Goal: Task Accomplishment & Management: Manage account settings

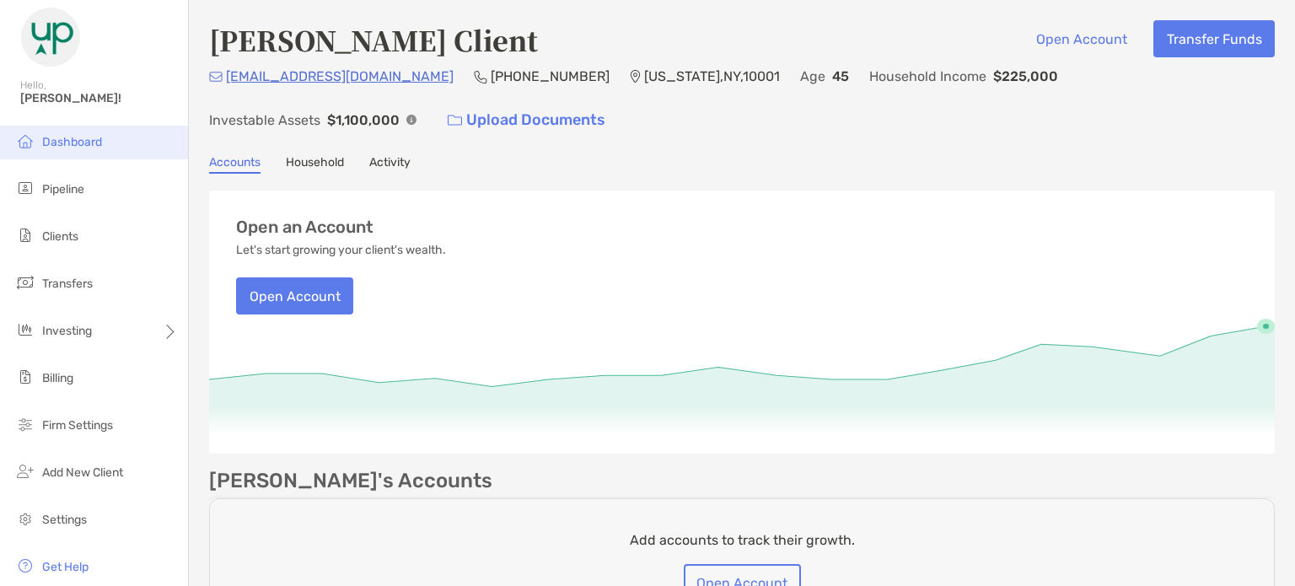
click at [57, 154] on li "Dashboard" at bounding box center [94, 143] width 188 height 34
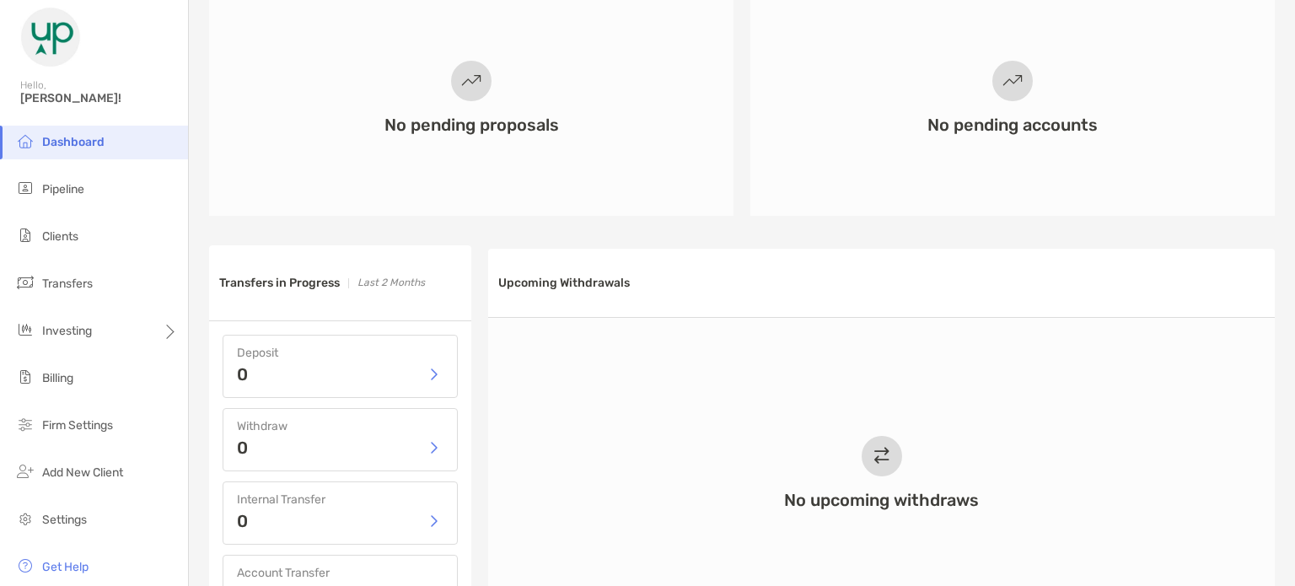
scroll to position [535, 0]
click at [102, 180] on li "Pipeline" at bounding box center [94, 190] width 188 height 34
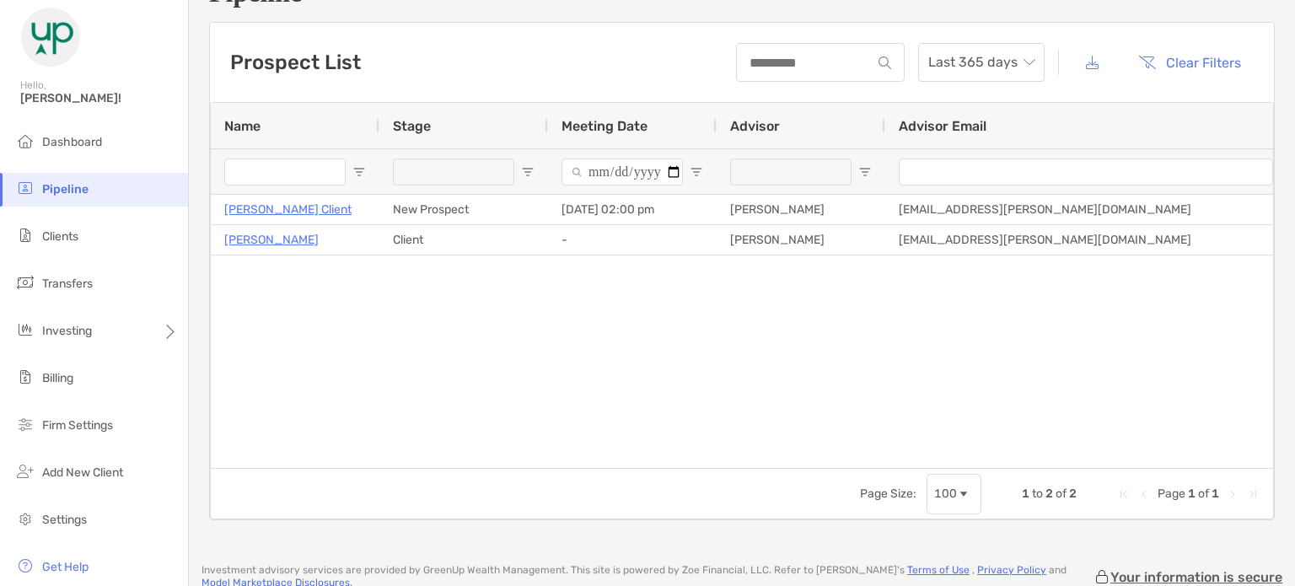
scroll to position [49, 0]
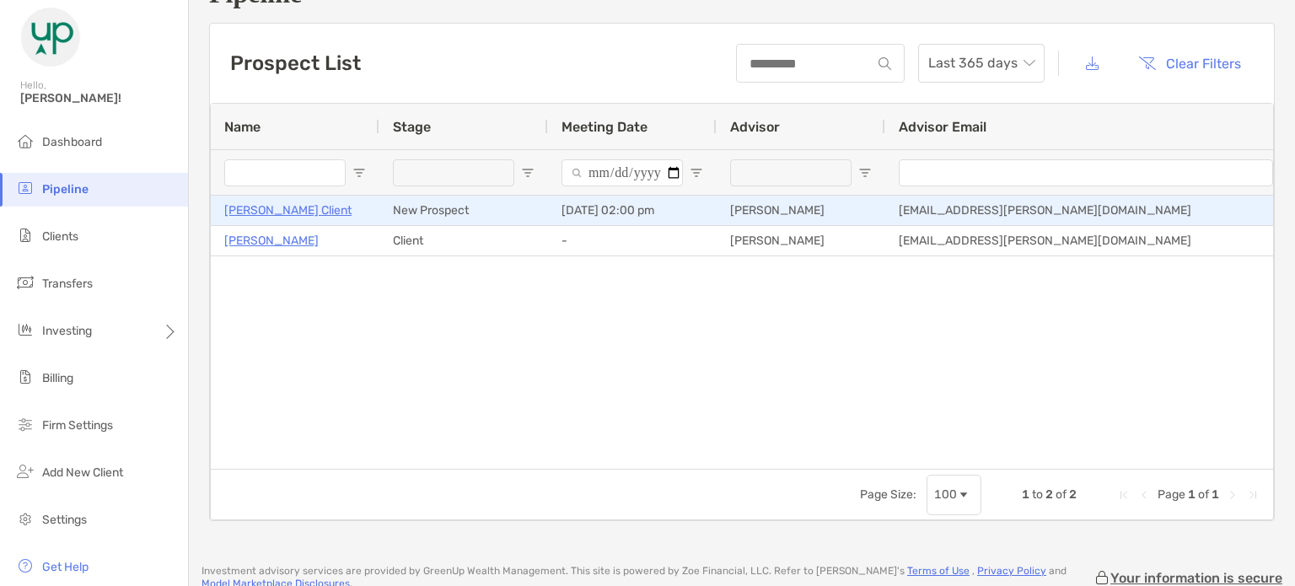
click at [264, 206] on p "[PERSON_NAME] Client" at bounding box center [287, 210] width 127 height 21
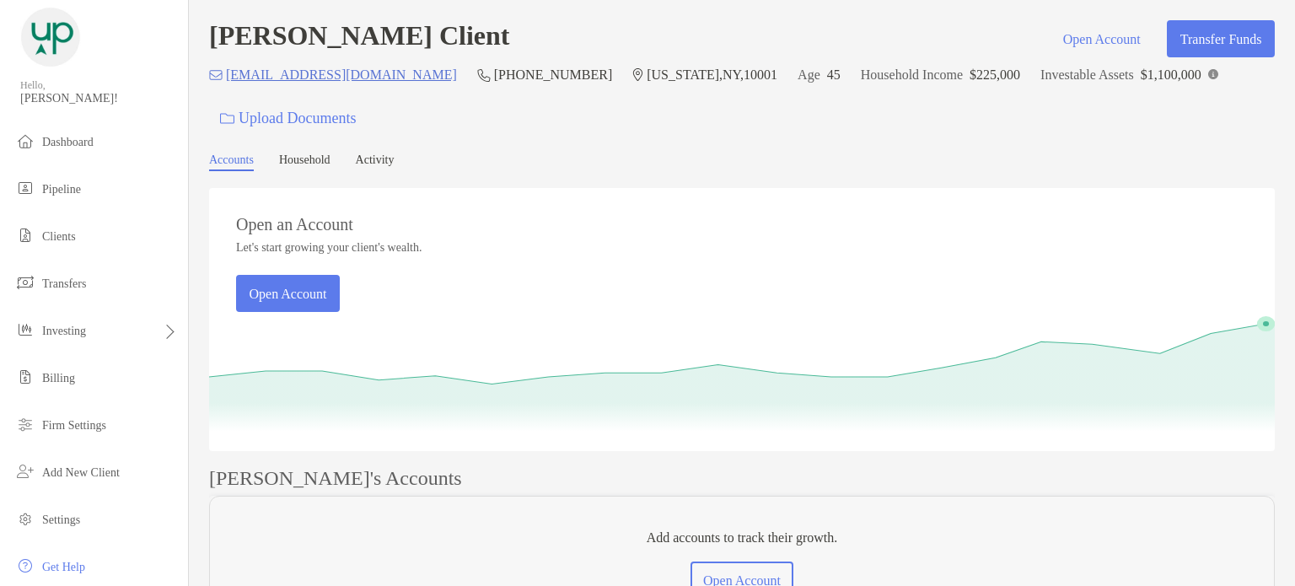
click at [395, 164] on link "Activity" at bounding box center [375, 162] width 39 height 18
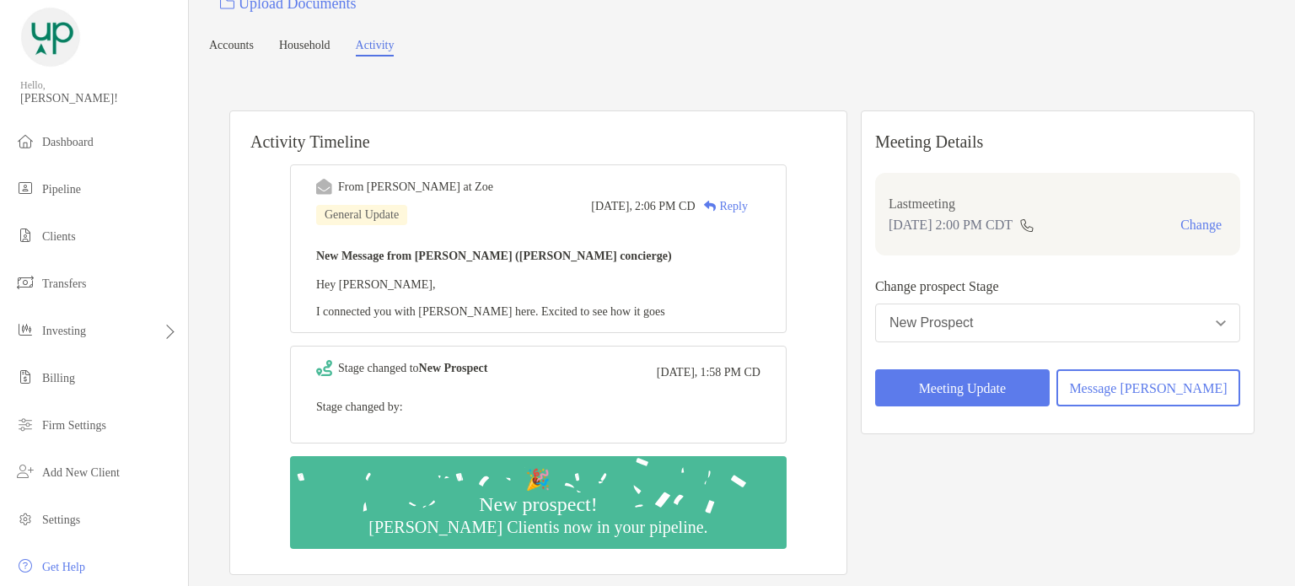
scroll to position [145, 0]
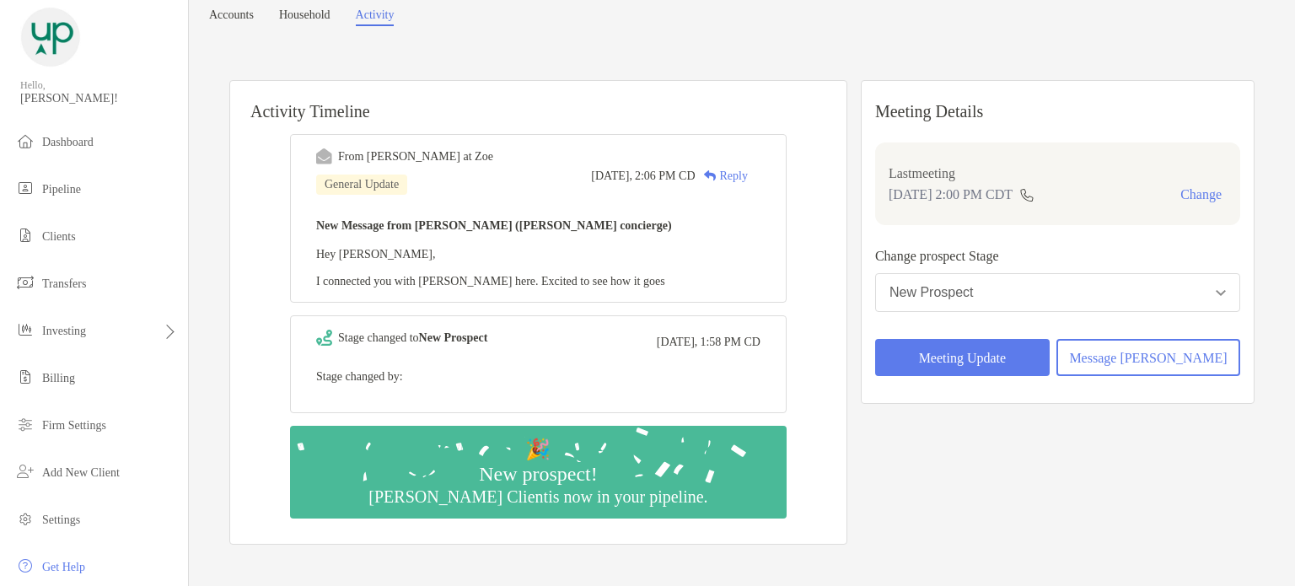
click at [1088, 293] on button "New Prospect" at bounding box center [1057, 292] width 365 height 39
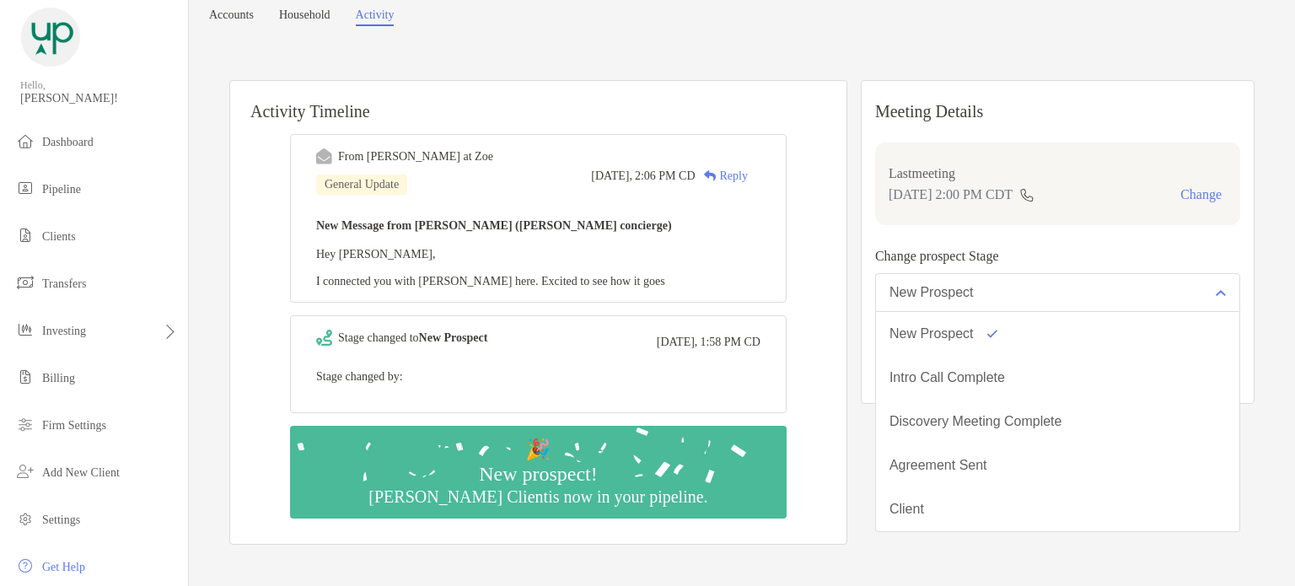
click at [1088, 293] on button "New Prospect" at bounding box center [1057, 292] width 365 height 39
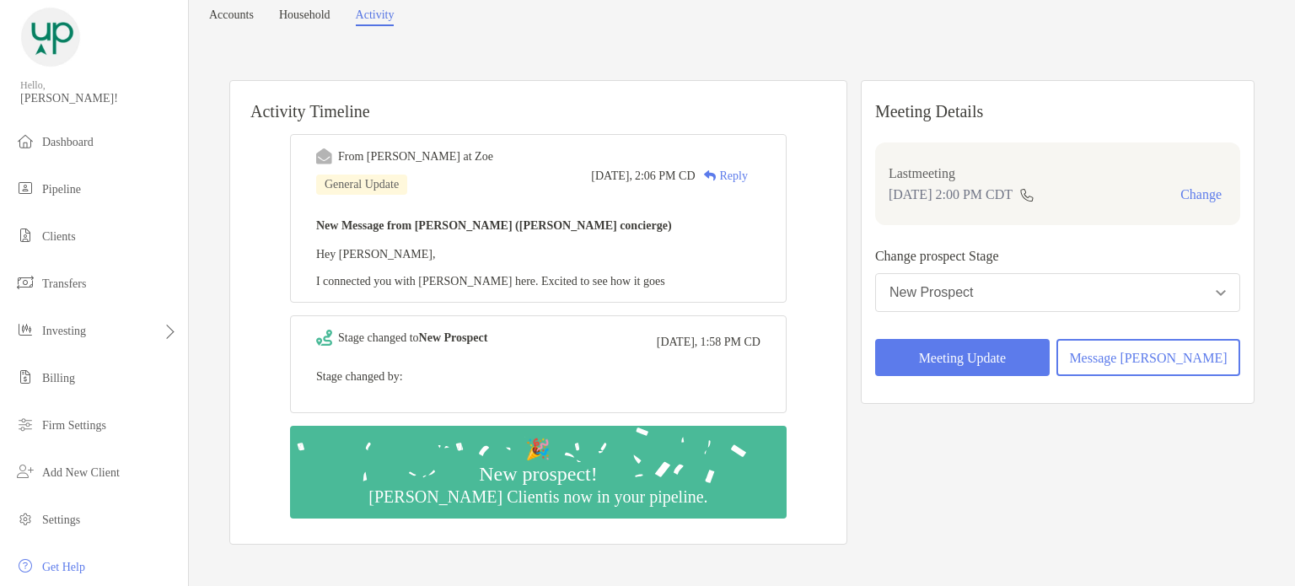
click at [1088, 293] on button "New Prospect" at bounding box center [1057, 292] width 365 height 39
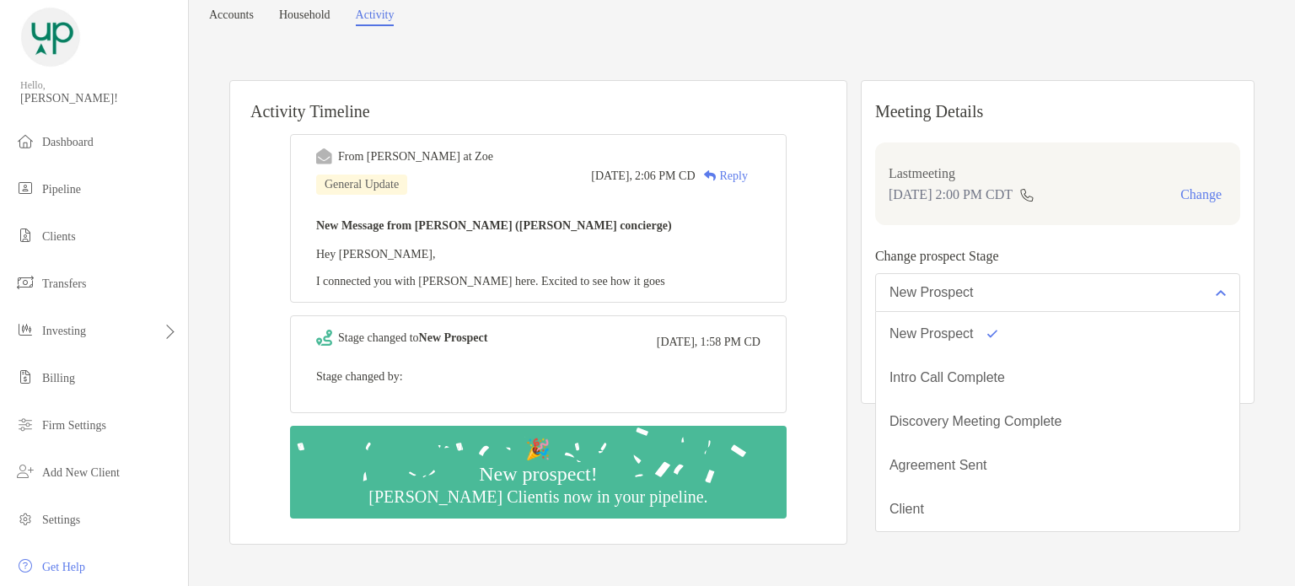
click at [881, 252] on div "Activity Timeline From Reece at Zoe General Update Today, 2:06 PM CD Reply New …" at bounding box center [741, 314] width 1025 height 503
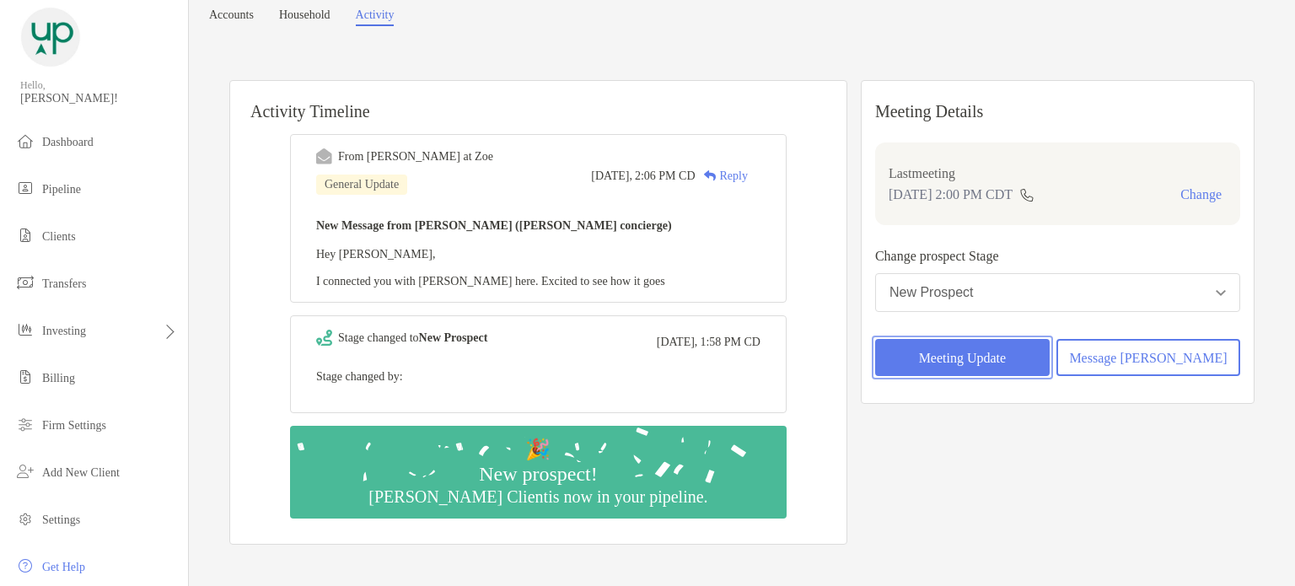
click at [940, 362] on button "Meeting Update" at bounding box center [962, 357] width 175 height 37
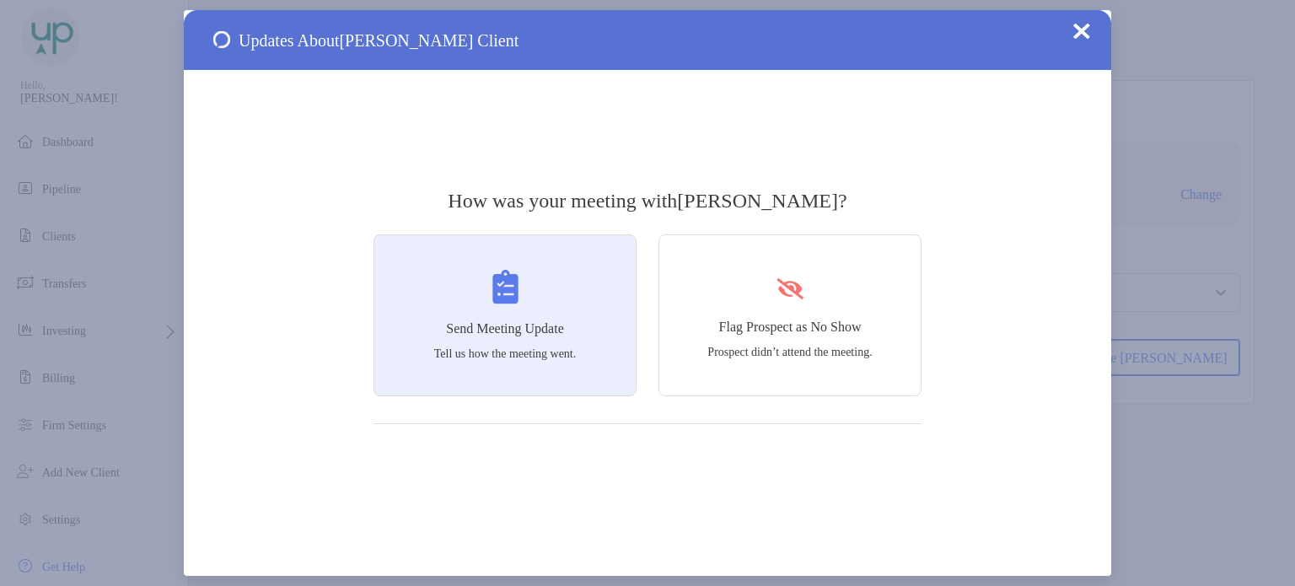
click at [513, 356] on p "Tell us how the meeting went." at bounding box center [505, 354] width 143 height 14
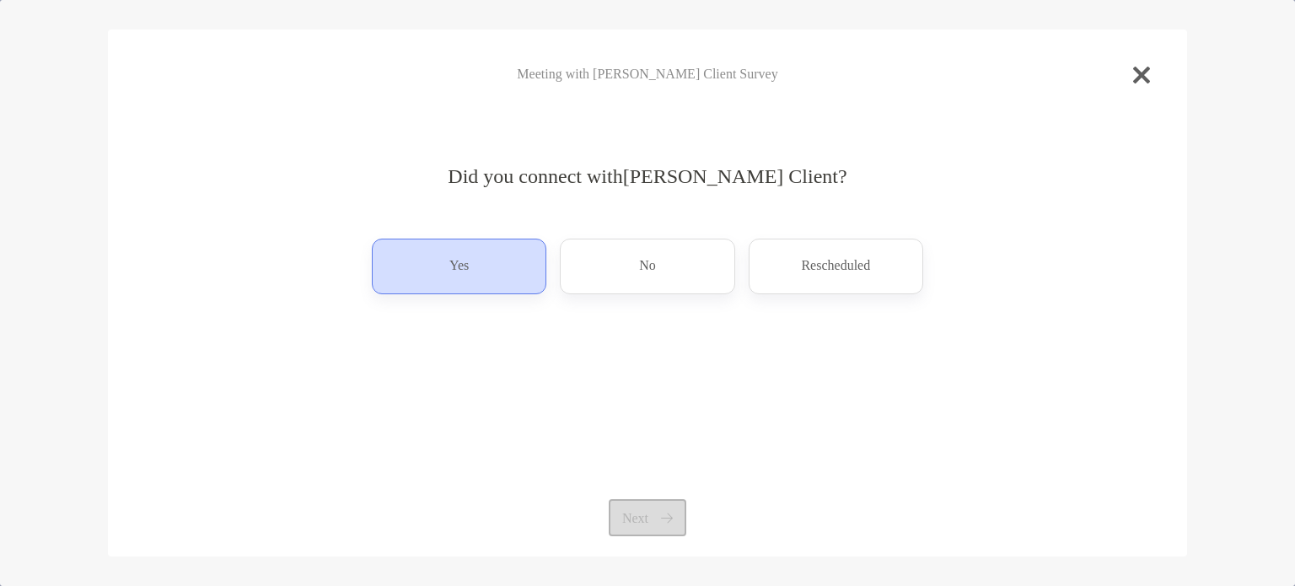
click at [476, 272] on div "Yes" at bounding box center [459, 267] width 175 height 56
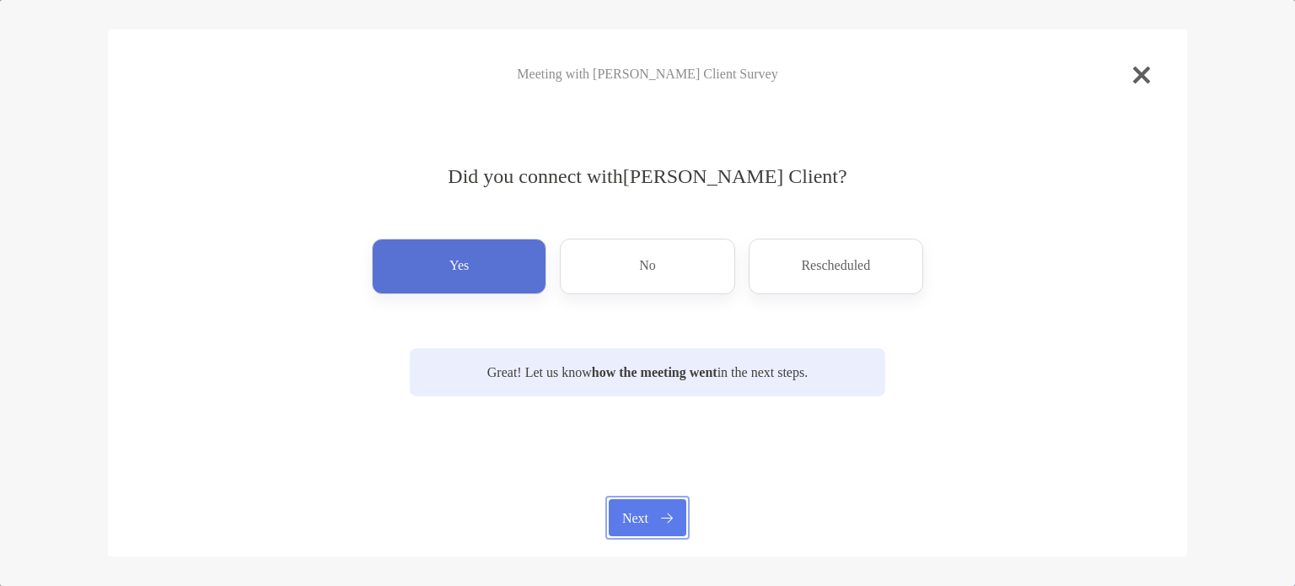
click at [644, 527] on button "Next" at bounding box center [647, 517] width 77 height 37
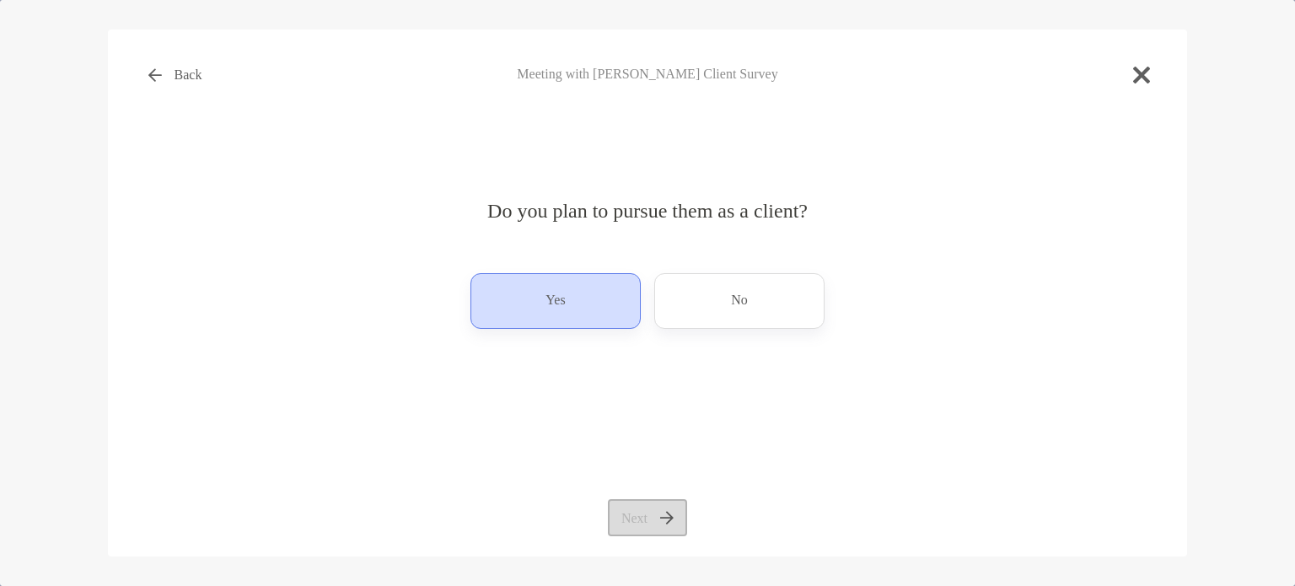
click at [598, 325] on div "Yes" at bounding box center [556, 301] width 170 height 56
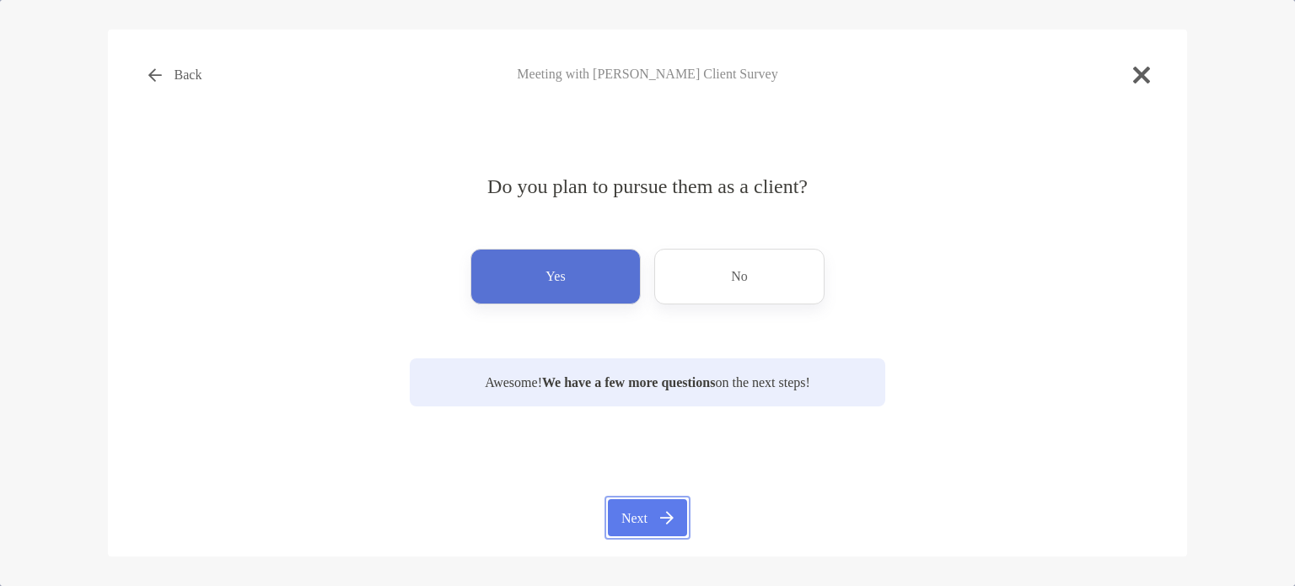
click at [641, 514] on button "Next" at bounding box center [647, 517] width 78 height 37
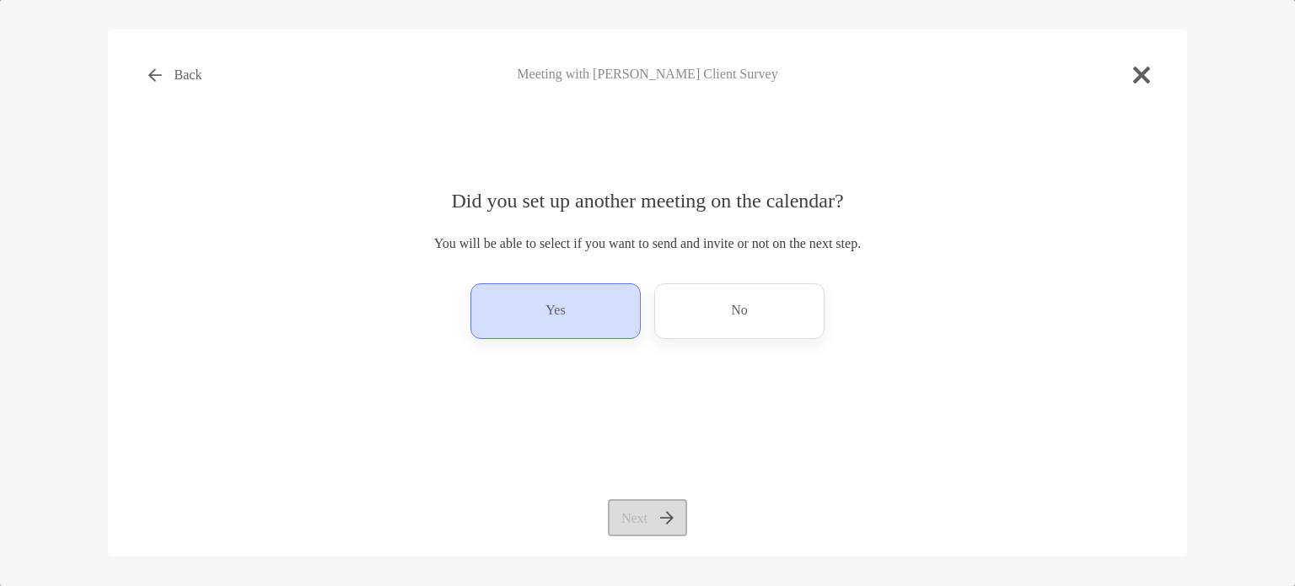
click at [580, 326] on div "Yes" at bounding box center [556, 311] width 170 height 56
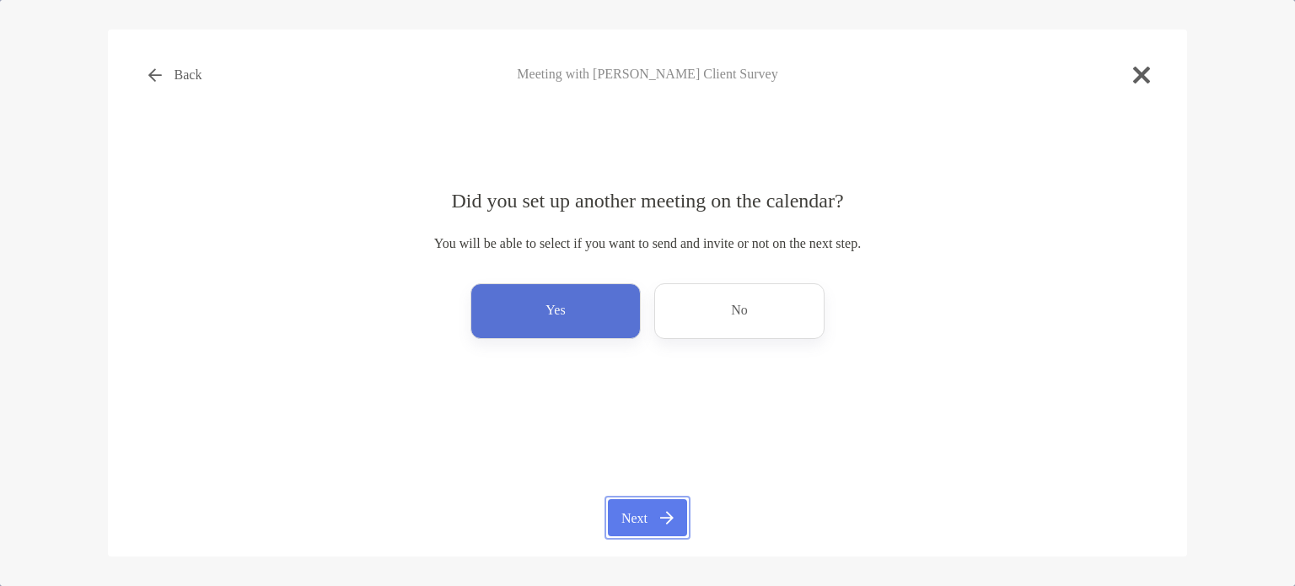
click at [623, 519] on button "Next" at bounding box center [647, 517] width 78 height 37
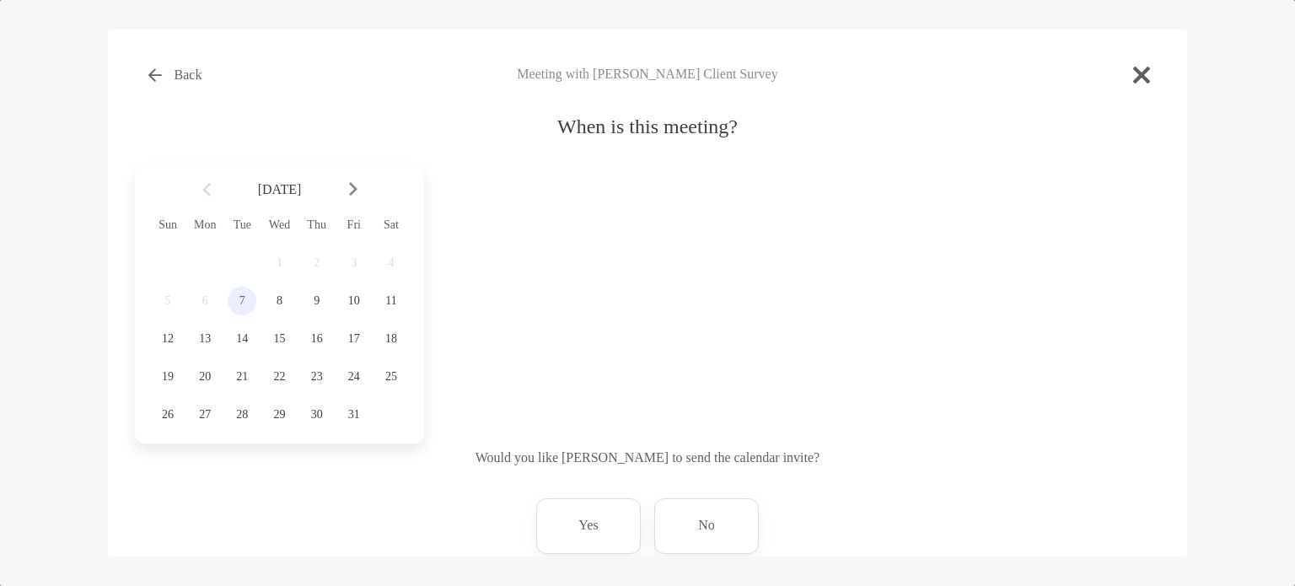
click at [240, 298] on span "7" at bounding box center [242, 300] width 29 height 13
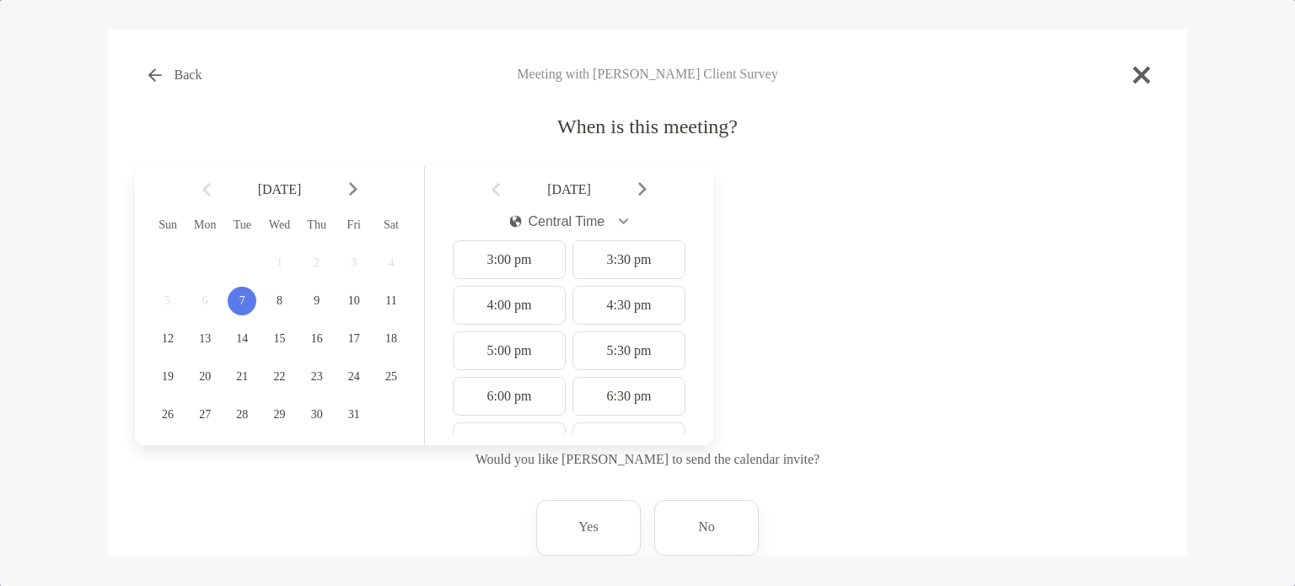
click at [239, 299] on span "7" at bounding box center [242, 300] width 29 height 13
click at [600, 312] on div "4:30 pm" at bounding box center [629, 305] width 113 height 39
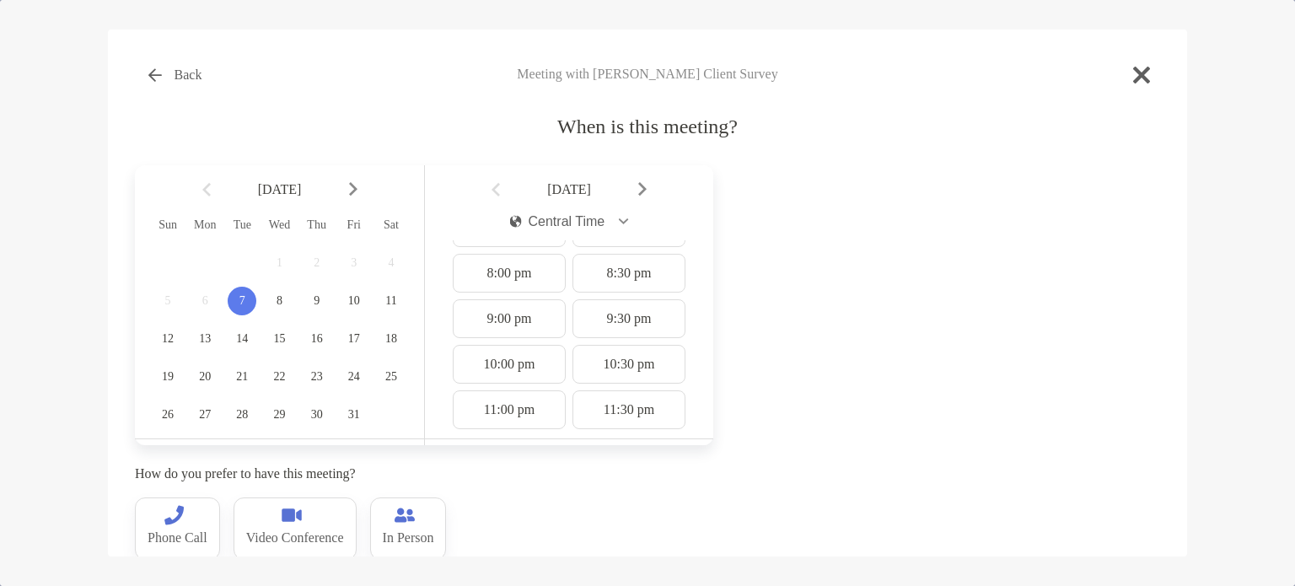
scroll to position [239, 0]
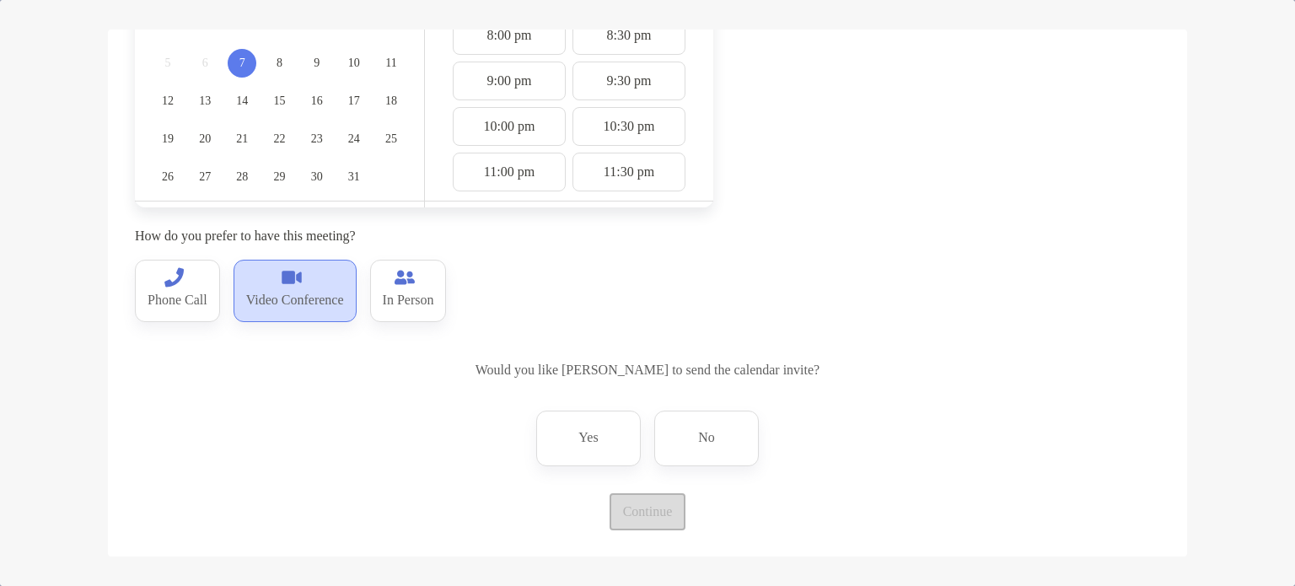
click at [280, 299] on p "Video Conference" at bounding box center [295, 301] width 98 height 27
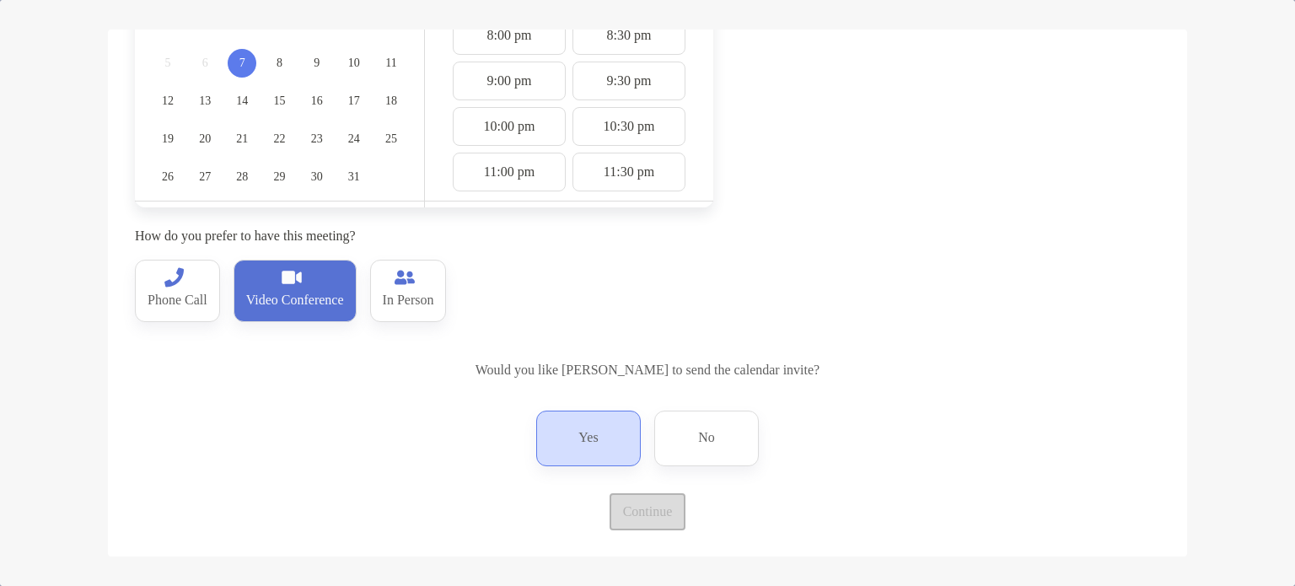
click at [573, 421] on div "Yes" at bounding box center [588, 439] width 105 height 56
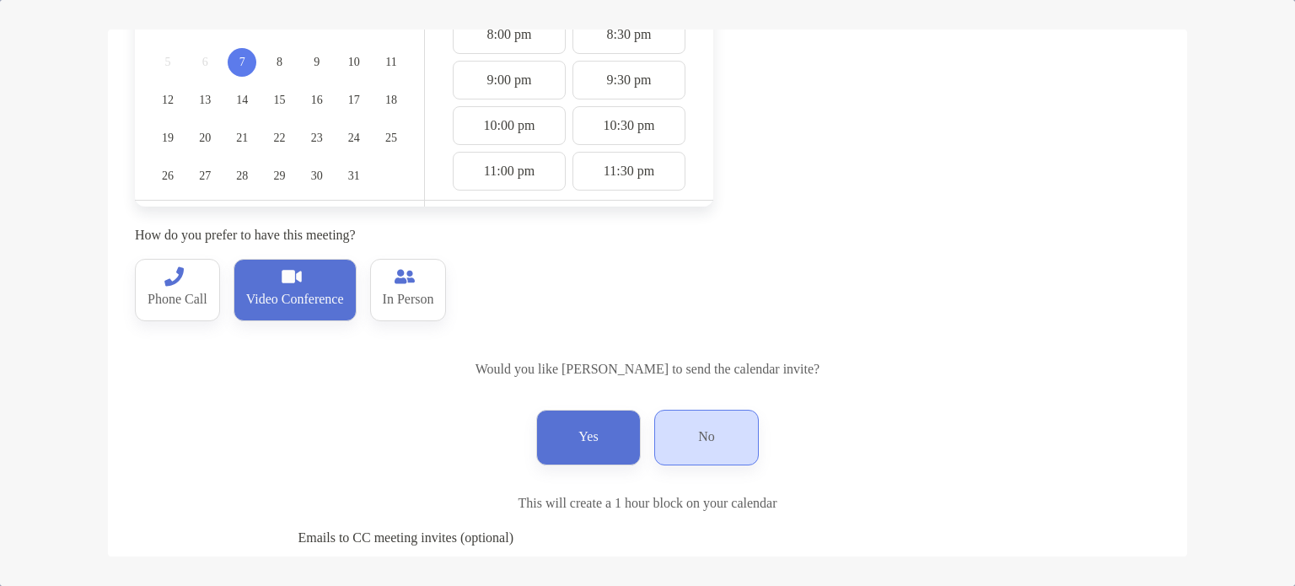
click at [702, 433] on p "No" at bounding box center [706, 437] width 17 height 27
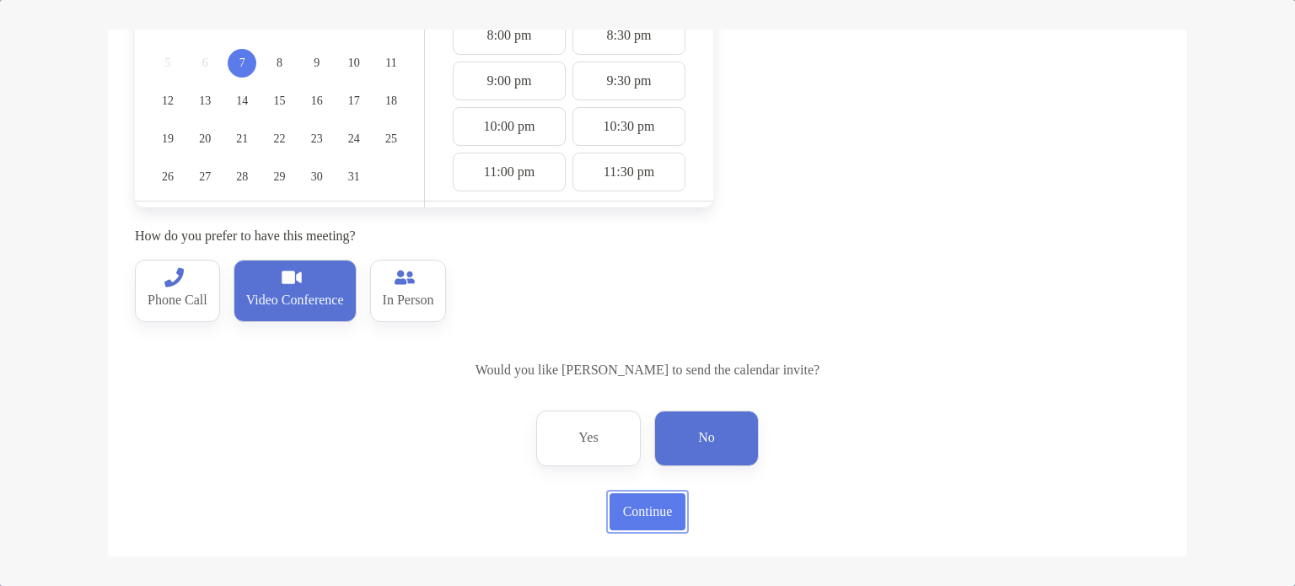
click at [637, 514] on button "Continue" at bounding box center [648, 511] width 76 height 37
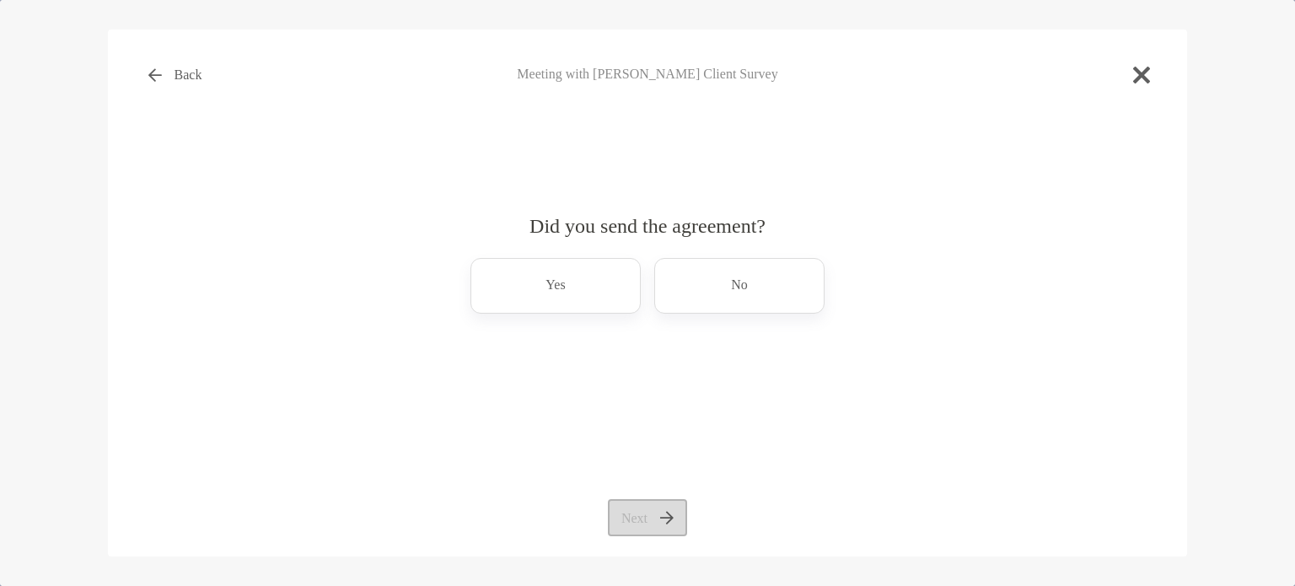
scroll to position [0, 0]
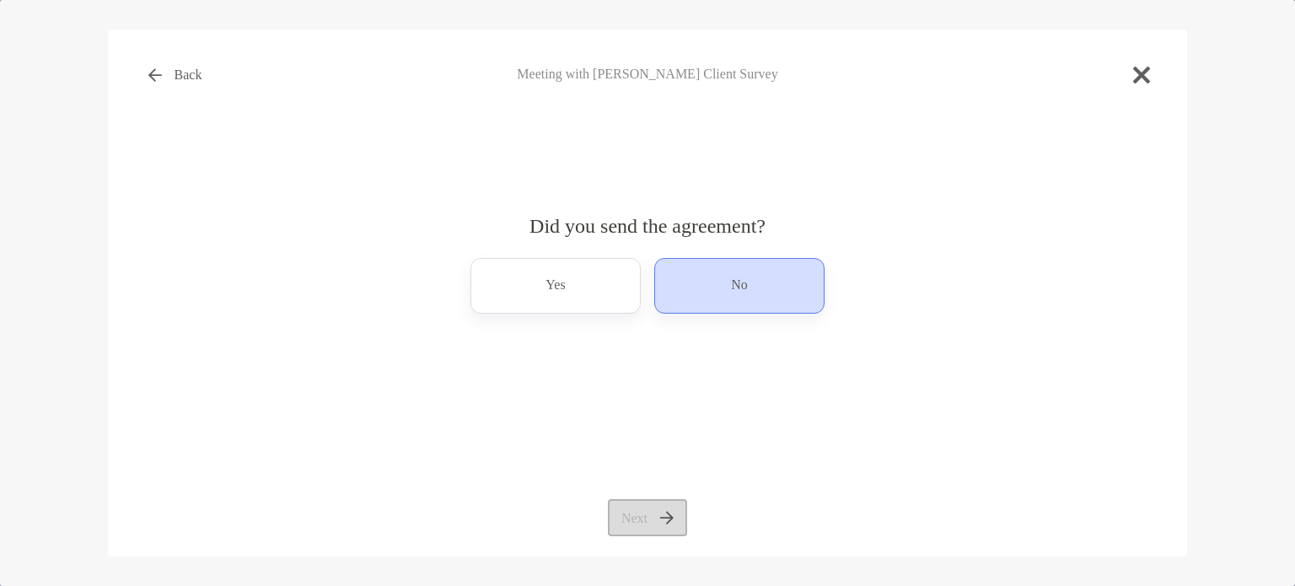
click at [714, 298] on div "No" at bounding box center [739, 286] width 170 height 56
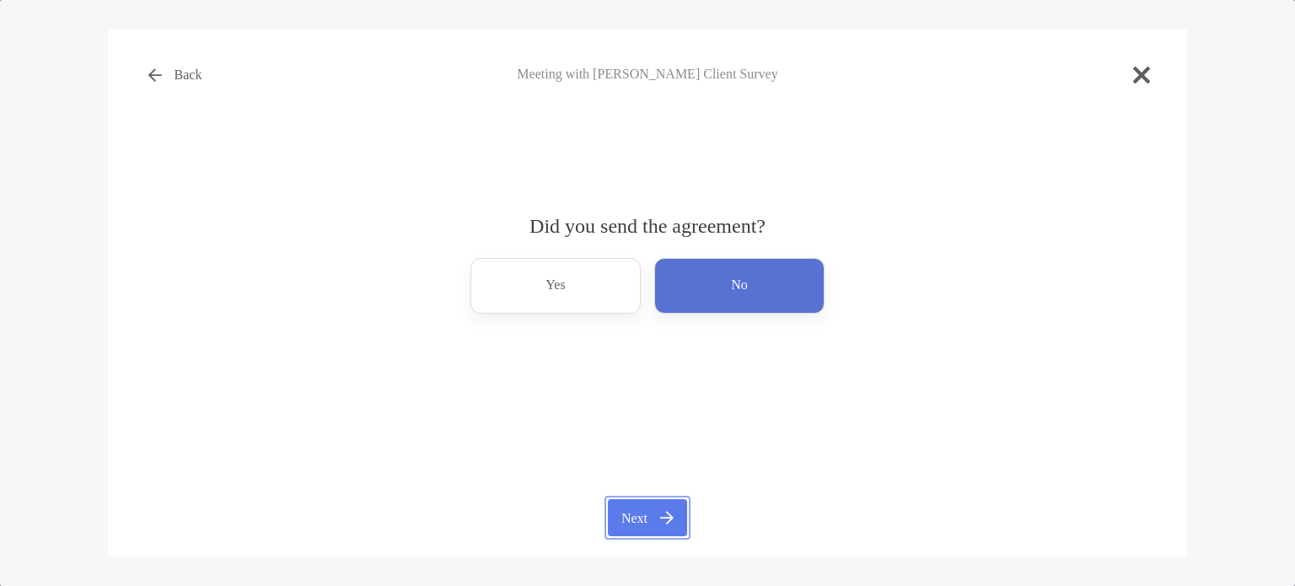
click at [627, 527] on button "Next" at bounding box center [647, 517] width 78 height 37
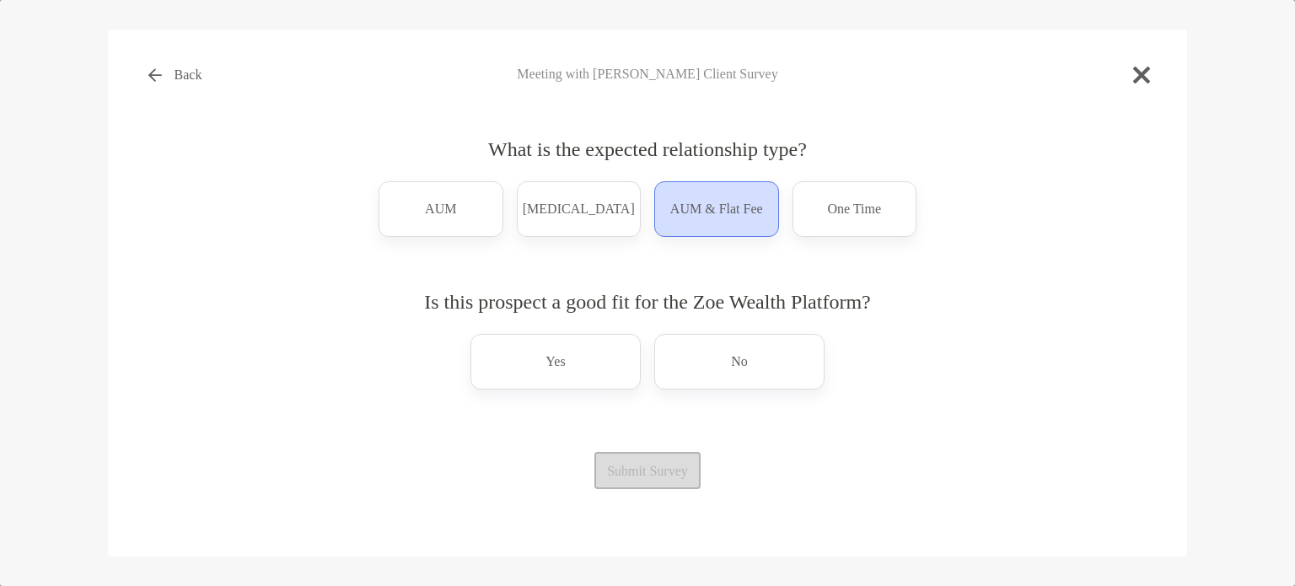
click at [700, 233] on div "AUM & Flat Fee" at bounding box center [716, 209] width 125 height 56
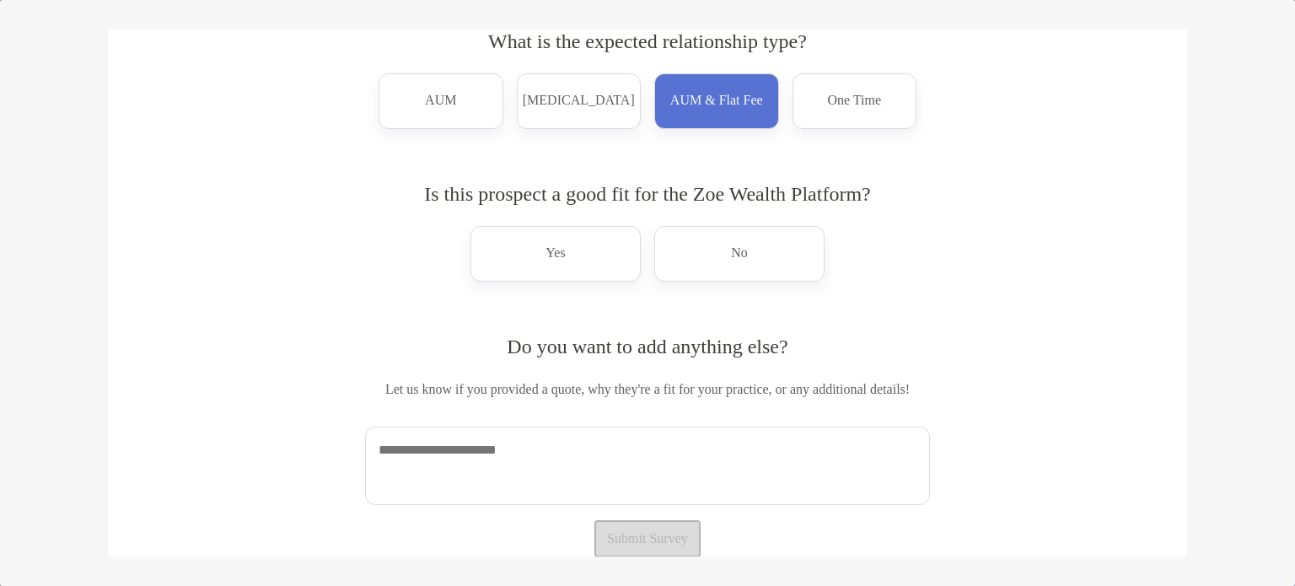
scroll to position [88, 0]
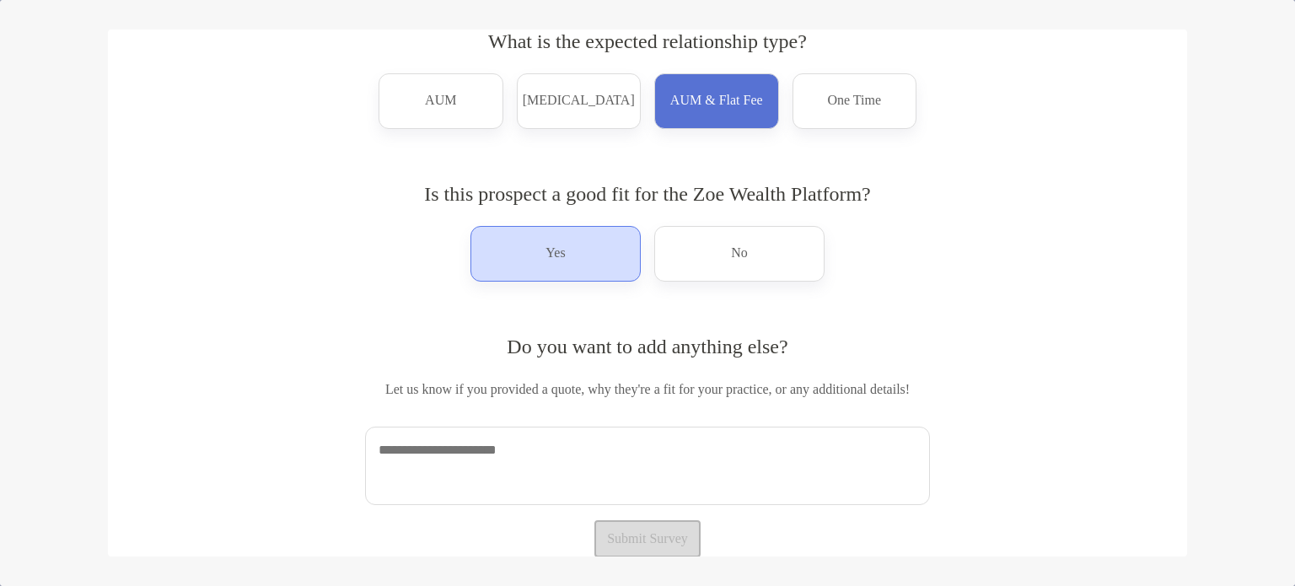
click at [557, 272] on div "Yes" at bounding box center [556, 254] width 170 height 56
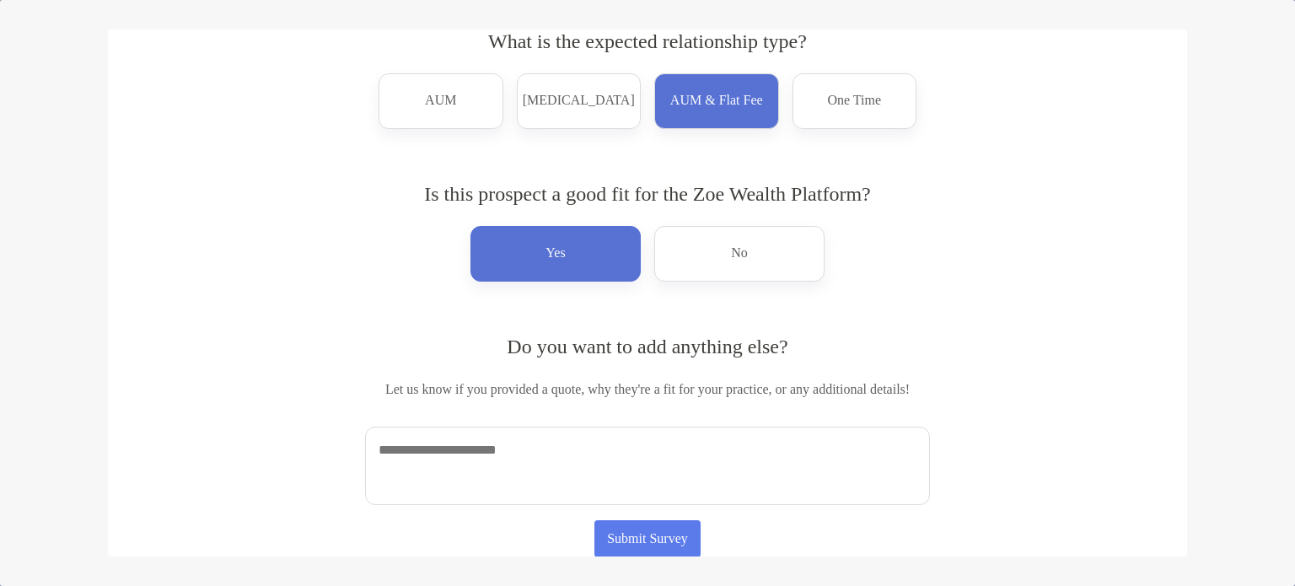
scroll to position [89, 0]
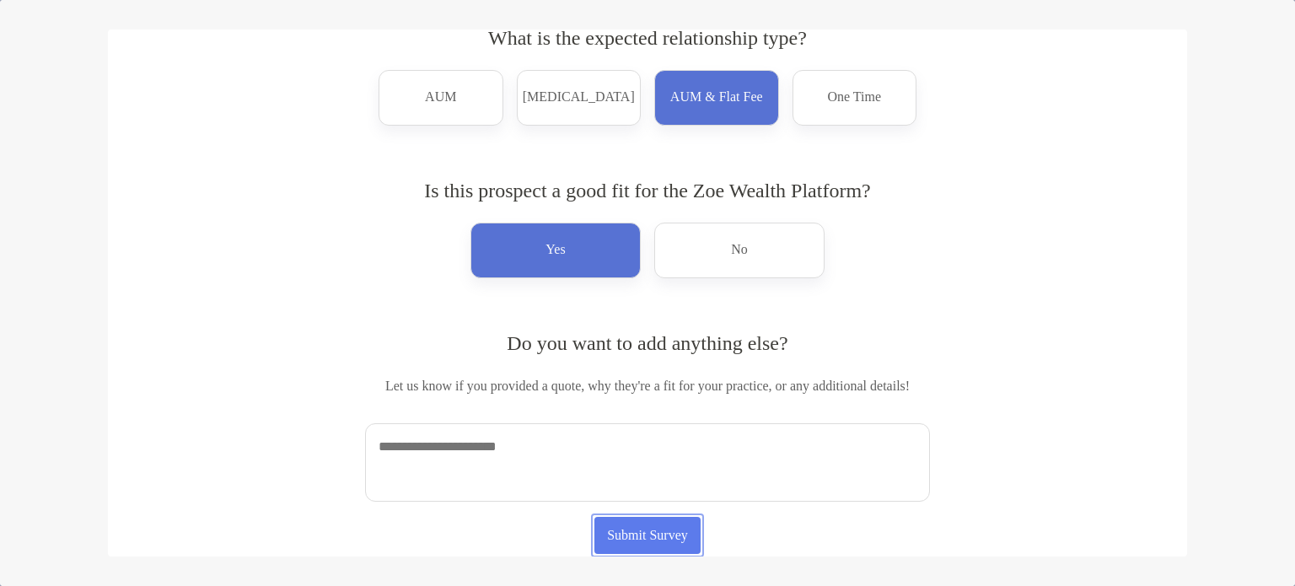
click at [625, 544] on button "Submit Survey" at bounding box center [647, 535] width 107 height 37
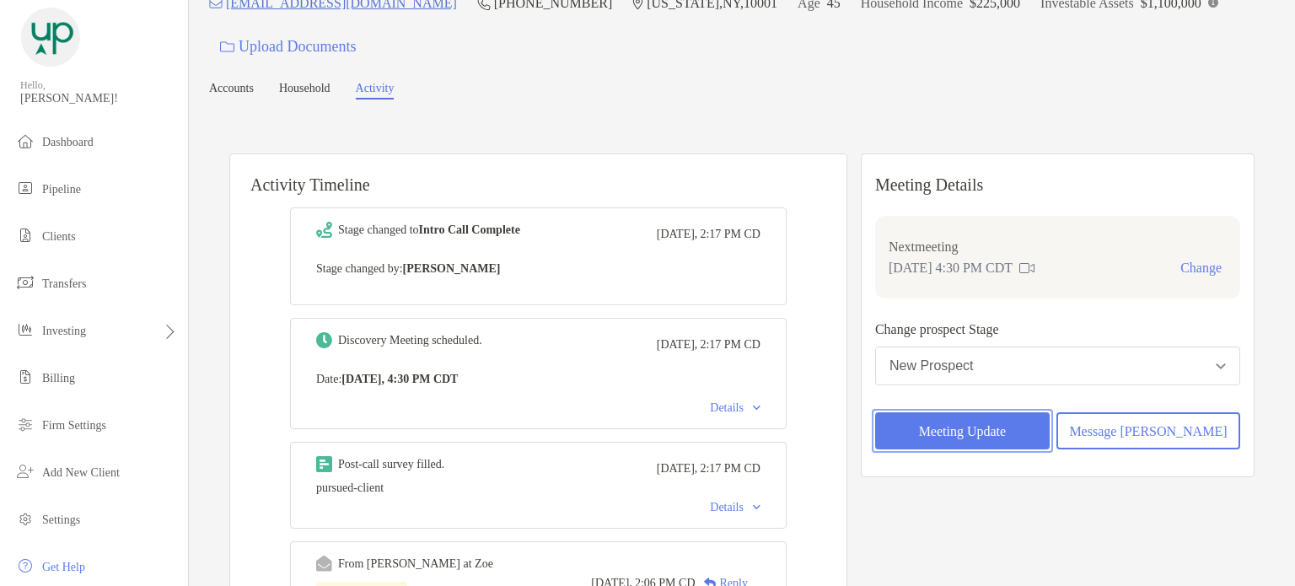
scroll to position [71, 0]
click at [1051, 357] on button "New Prospect" at bounding box center [1057, 366] width 365 height 39
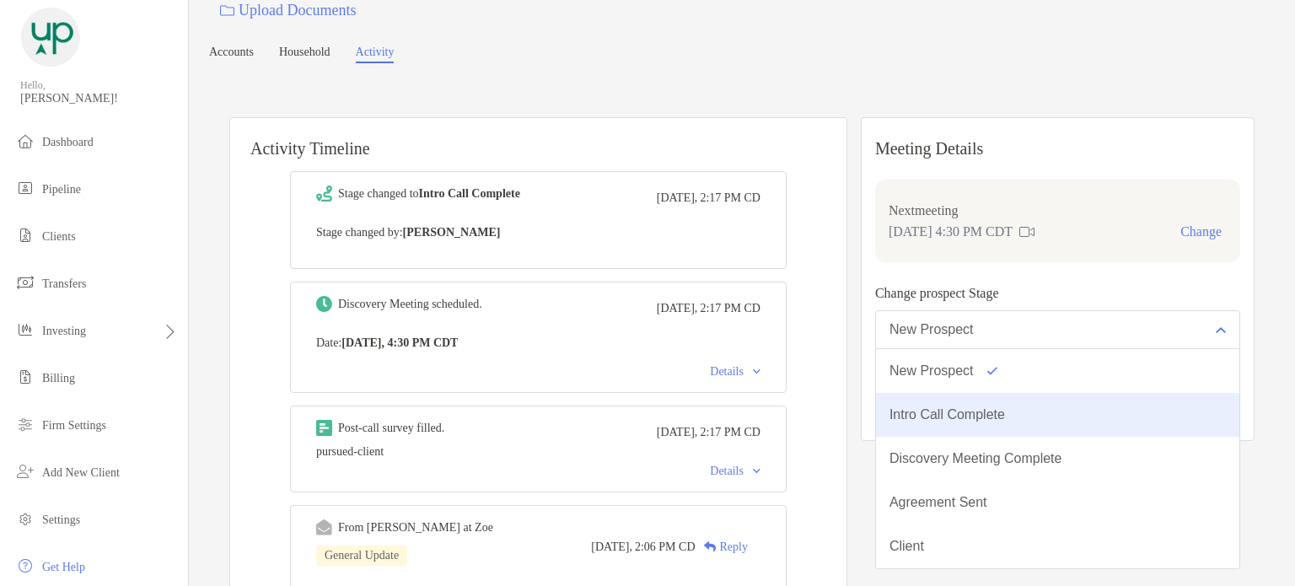
scroll to position [106, 0]
click at [1005, 418] on div "Intro Call Complete" at bounding box center [948, 416] width 116 height 15
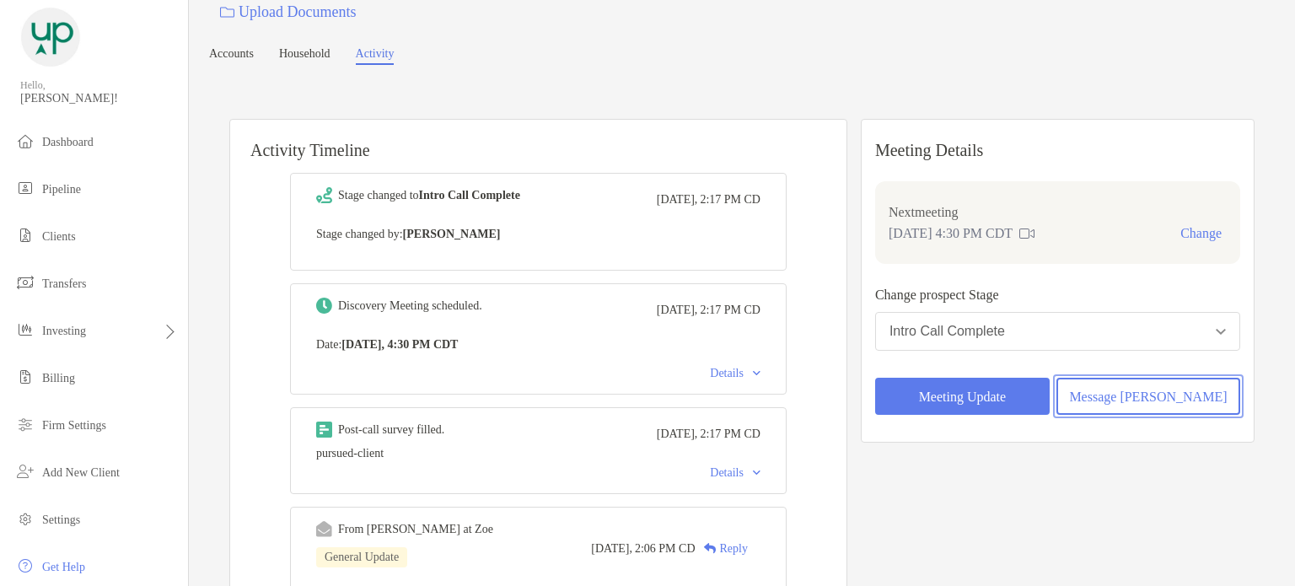
click at [1140, 402] on button "Message Zoe" at bounding box center [1149, 396] width 184 height 37
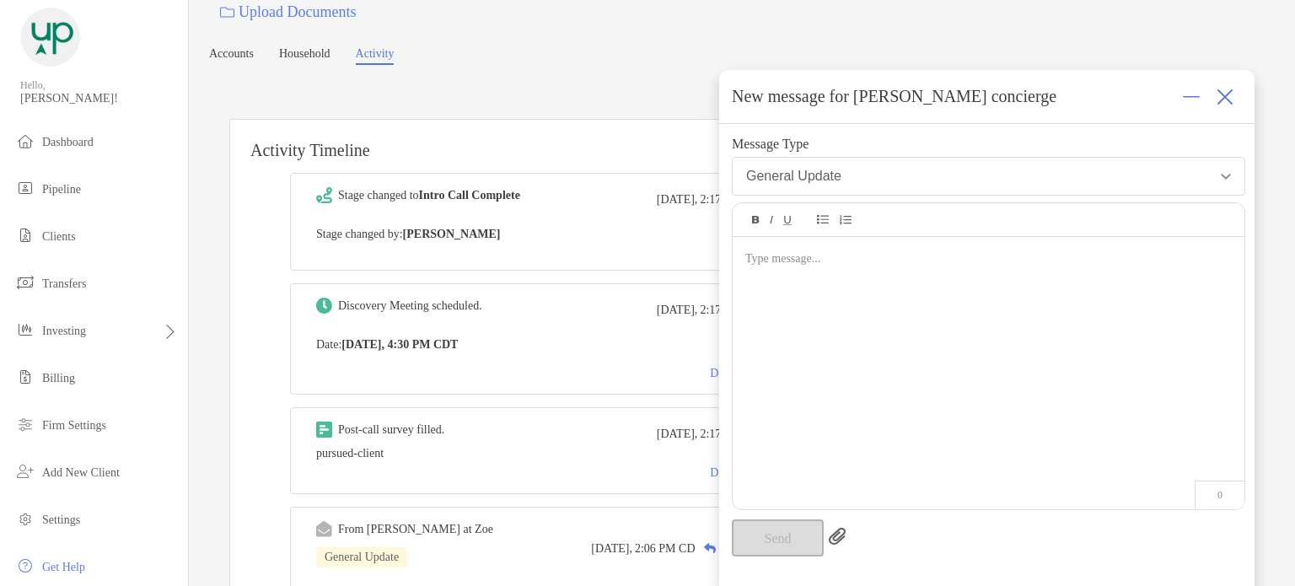
click at [1116, 164] on button "General Update" at bounding box center [989, 176] width 514 height 39
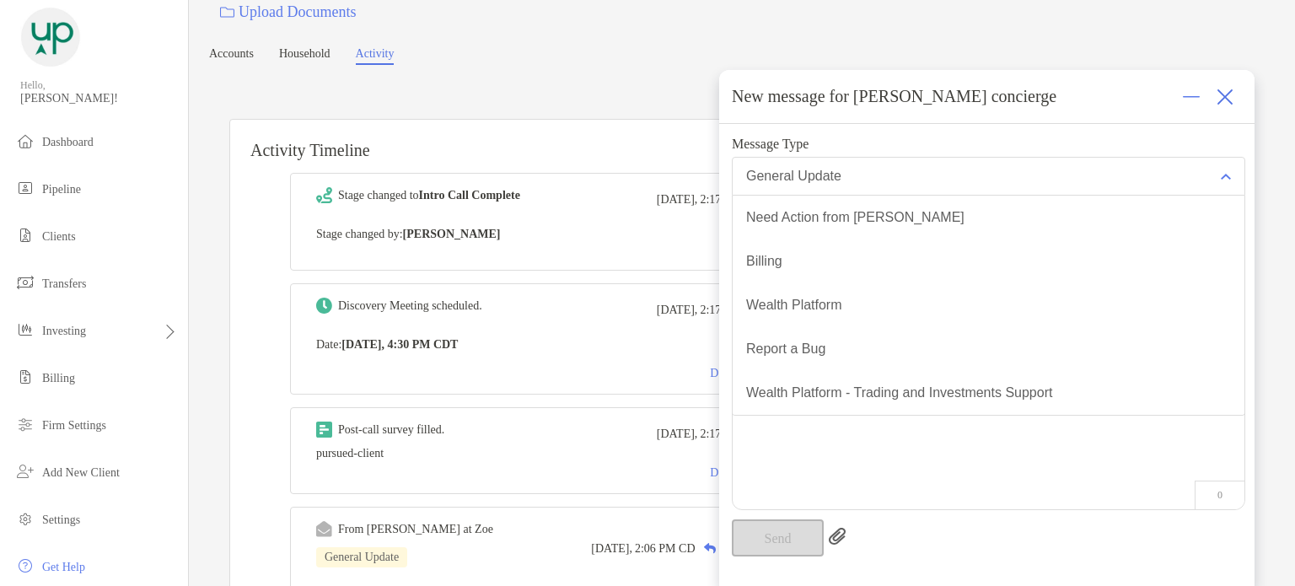
scroll to position [0, 0]
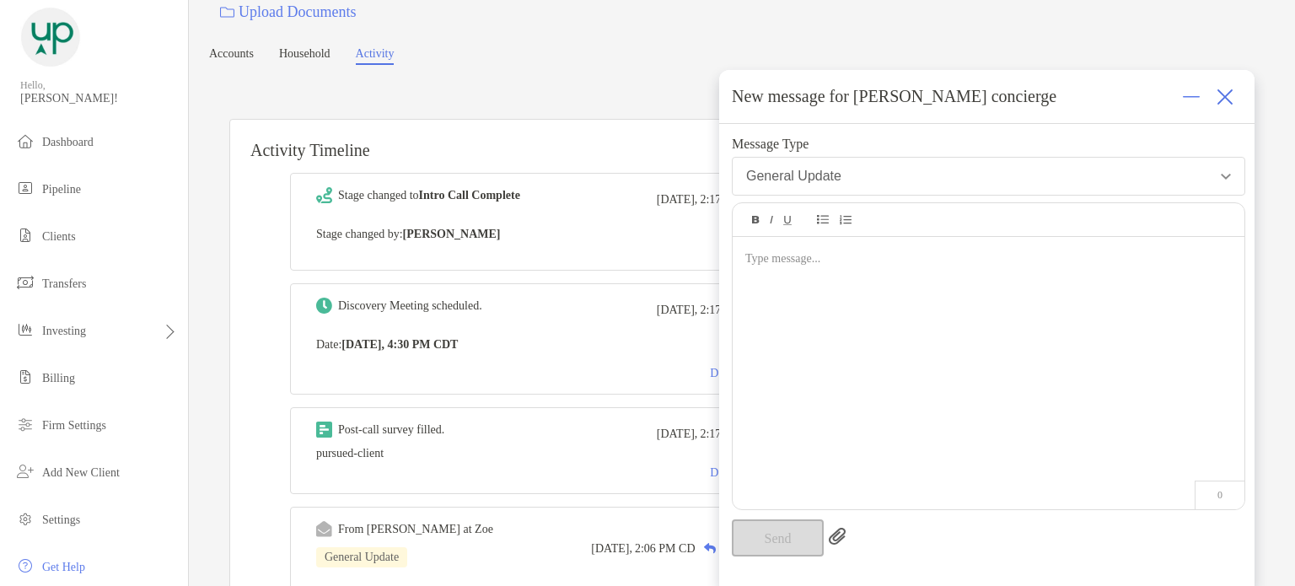
click at [1224, 94] on img at bounding box center [1225, 97] width 17 height 17
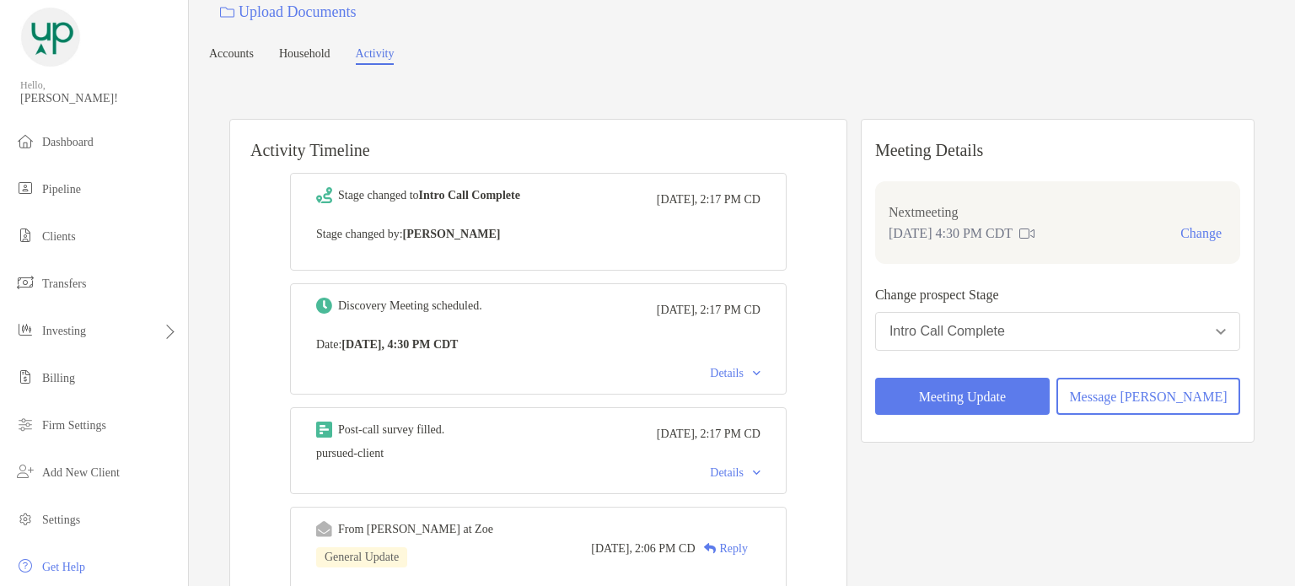
click at [1064, 344] on button "Intro Call Complete" at bounding box center [1057, 331] width 365 height 39
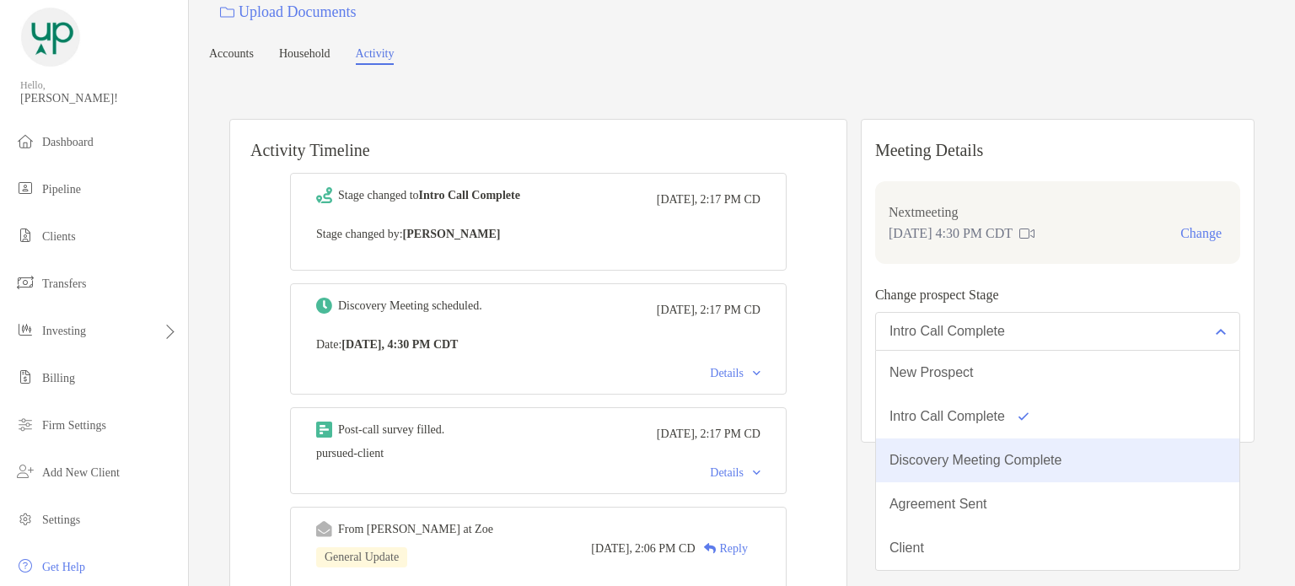
click at [1044, 471] on button "Discovery Meeting Complete" at bounding box center [1057, 460] width 363 height 44
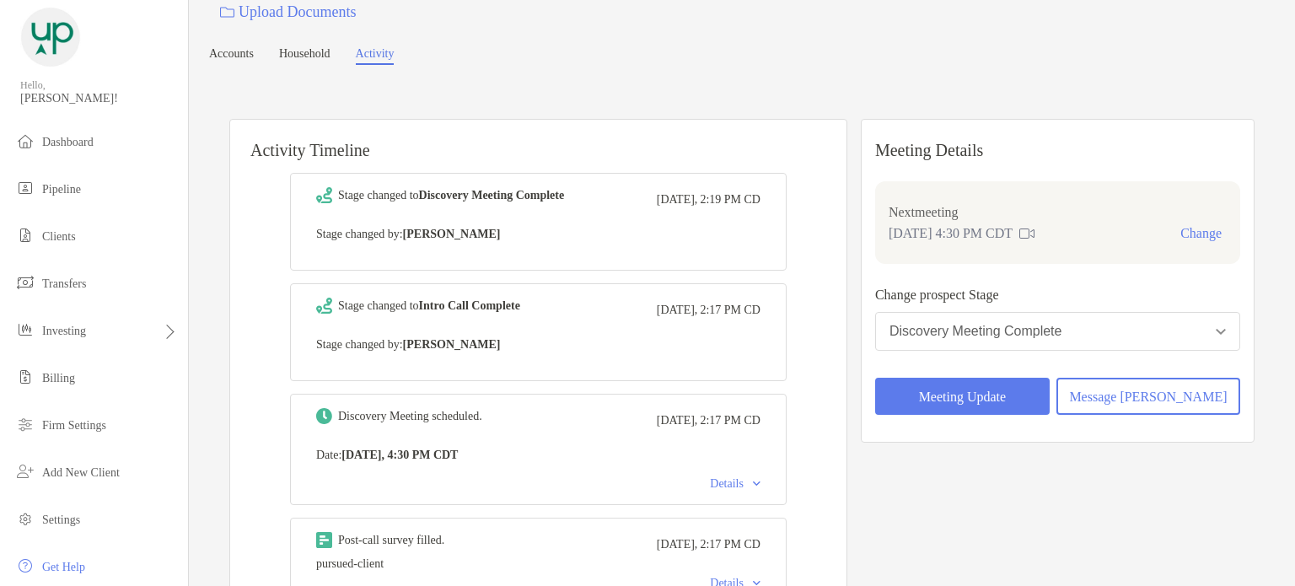
click at [996, 331] on div "Discovery Meeting Complete" at bounding box center [976, 331] width 173 height 15
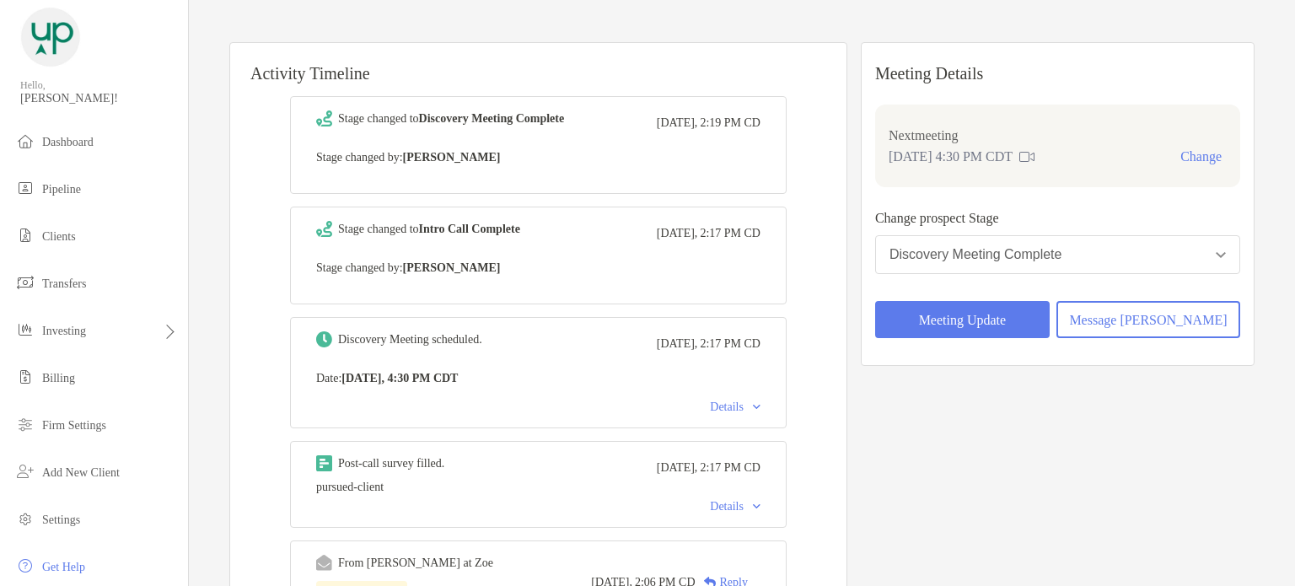
click at [685, 13] on div "Activity Timeline Stage changed to Discovery Meeting Complete Today, 2:19 PM CD…" at bounding box center [742, 498] width 1066 height 987
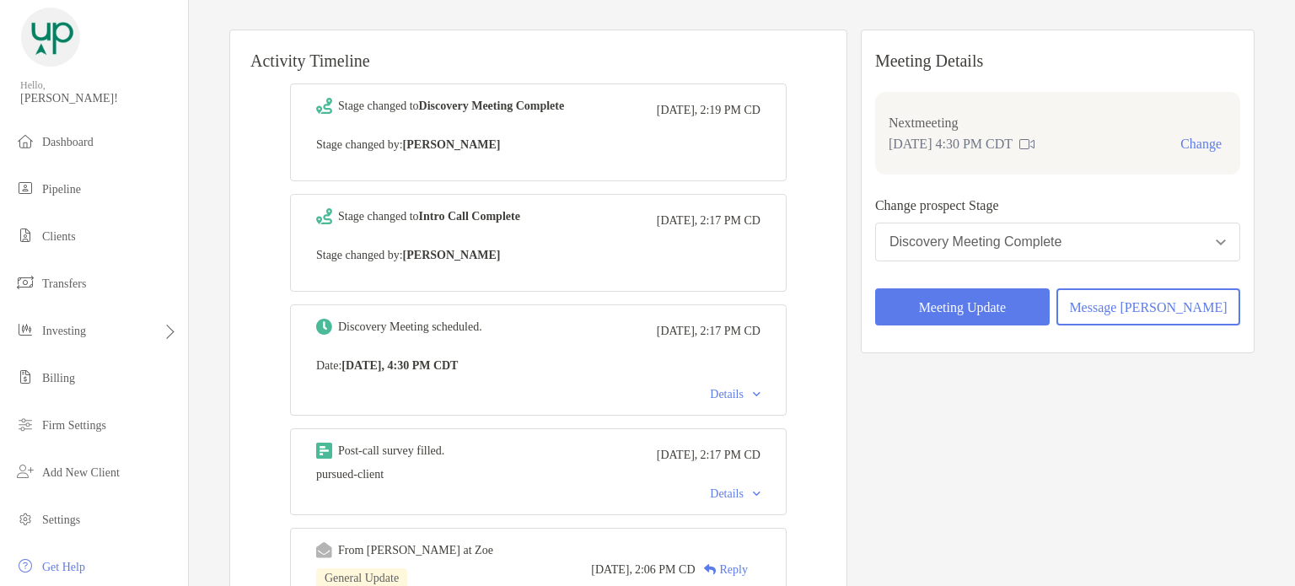
scroll to position [209, 0]
